Goal: Information Seeking & Learning: Learn about a topic

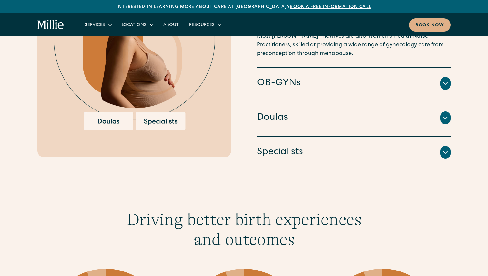
scroll to position [1091, 0]
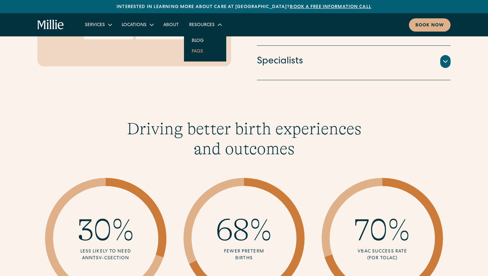
click at [195, 53] on link "FAQs" at bounding box center [197, 51] width 22 height 11
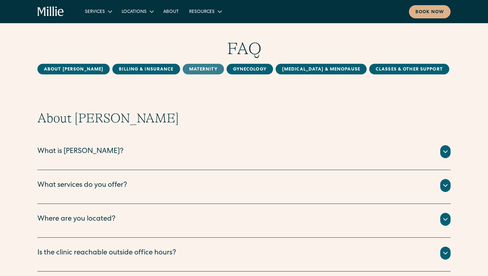
click at [183, 65] on link "MAternity" at bounding box center [203, 69] width 41 height 11
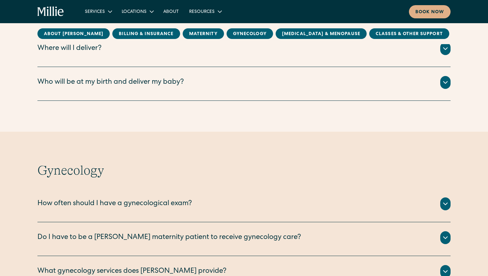
scroll to position [820, 0]
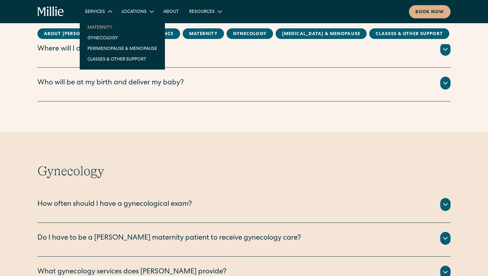
click at [97, 28] on link "Maternity" at bounding box center [122, 27] width 80 height 11
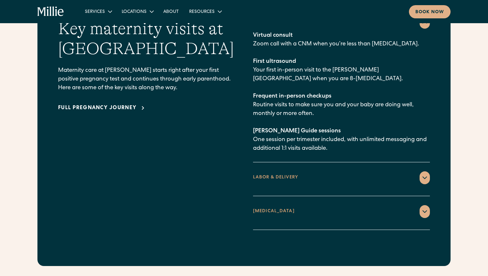
scroll to position [957, 0]
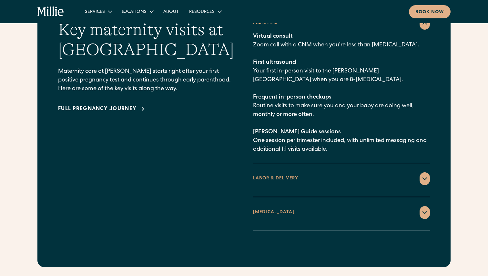
click at [117, 105] on div "Full pregnancy journey" at bounding box center [97, 109] width 78 height 8
